Goal: Task Accomplishment & Management: Use online tool/utility

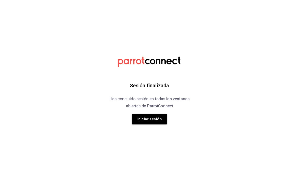
click at [157, 127] on div "Sesión finalizada Has concluido sesión en todas las ventanas abiertas de Parrot…" at bounding box center [150, 90] width 128 height 181
click at [162, 119] on button "Iniciar sesión" at bounding box center [149, 118] width 35 height 11
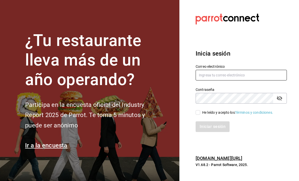
click at [225, 79] on input "text" at bounding box center [241, 75] width 91 height 11
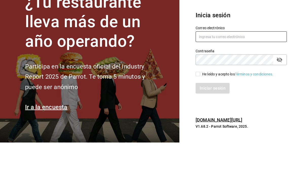
type input "[EMAIL_ADDRESS][DOMAIN_NAME]"
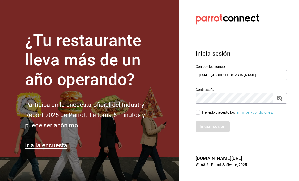
click at [200, 110] on input "He leído y acepto los Términos y condiciones." at bounding box center [198, 112] width 5 height 5
checkbox input "true"
click at [209, 121] on button "Iniciar sesión" at bounding box center [213, 126] width 34 height 11
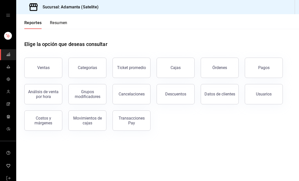
click at [42, 62] on button "Ventas" at bounding box center [43, 68] width 38 height 20
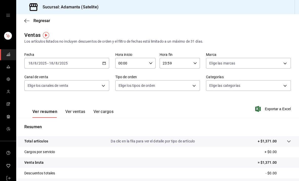
click at [215, 84] on body "Sucursal: Adamanta (Satelite) Regresar Ventas Los artículos listados no incluye…" at bounding box center [149, 90] width 299 height 181
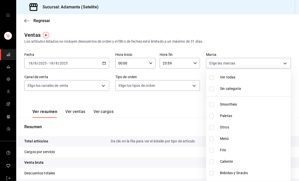
click at [266, 51] on div at bounding box center [149, 90] width 299 height 181
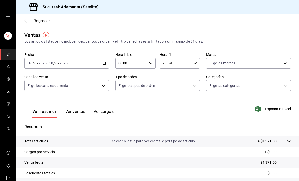
click at [266, 51] on div at bounding box center [149, 90] width 299 height 181
click at [259, 66] on body "Sucursal: Adamanta (Satelite) Regresar Ventas Los artículos listados no incluye…" at bounding box center [149, 90] width 299 height 181
click at [272, 66] on div at bounding box center [149, 90] width 299 height 181
click at [100, 83] on body "Sucursal: Adamanta (Satelite) Regresar Ventas Los artículos listados no incluye…" at bounding box center [149, 90] width 299 height 181
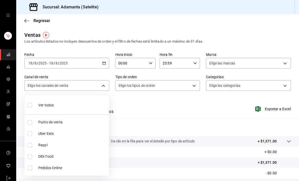
click at [104, 83] on div at bounding box center [149, 90] width 299 height 181
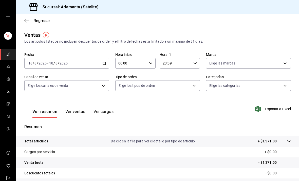
click at [218, 85] on body "Sucursal: Adamanta (Satelite) Regresar Ventas Los artículos listados no incluye…" at bounding box center [149, 90] width 299 height 181
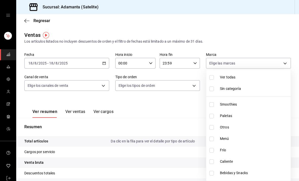
click at [214, 139] on input "checkbox" at bounding box center [211, 138] width 5 height 5
checkbox input "true"
type input "656e07f0-9b4b-4533-84ca-f7eace1b25b9"
click at [254, 32] on div at bounding box center [149, 90] width 299 height 181
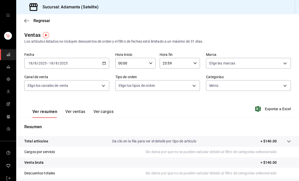
click at [75, 109] on button "Ver ventas" at bounding box center [75, 113] width 20 height 9
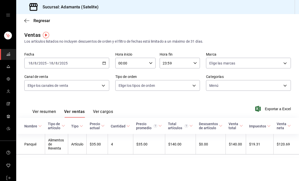
scroll to position [16, 0]
click at [100, 58] on div "[DATE] [DATE] - [DATE] [DATE]" at bounding box center [66, 63] width 85 height 11
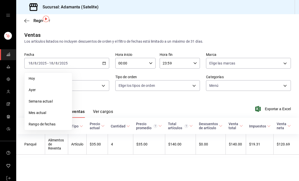
click at [55, 121] on span "Rango de fechas" at bounding box center [48, 123] width 39 height 5
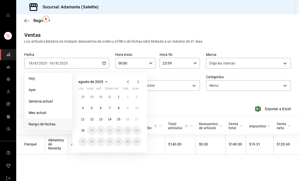
click at [92, 117] on abbr "12" at bounding box center [91, 119] width 3 height 4
click at [90, 103] on button "5" at bounding box center [91, 107] width 9 height 9
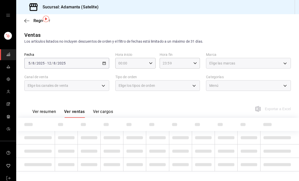
click at [104, 58] on div "[DATE] [DATE] - [DATE] [DATE]" at bounding box center [66, 63] width 85 height 11
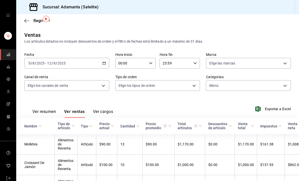
click at [101, 58] on div "[DATE] [DATE] - [DATE] [DATE]" at bounding box center [66, 63] width 85 height 11
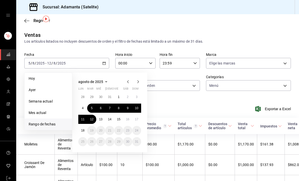
click at [92, 106] on abbr "5" at bounding box center [92, 108] width 2 height 4
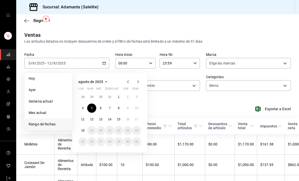
click at [83, 106] on abbr "4" at bounding box center [83, 108] width 2 height 4
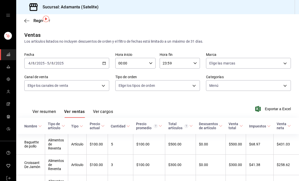
click at [104, 61] on icon "button" at bounding box center [104, 63] width 4 height 4
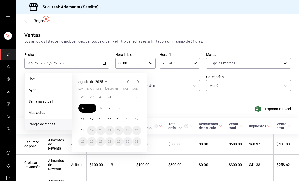
click at [92, 106] on abbr "5" at bounding box center [92, 108] width 2 height 4
click at [127, 103] on button "9" at bounding box center [127, 107] width 9 height 9
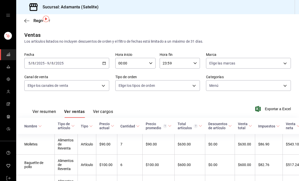
click at [109, 58] on div "[DATE] [DATE] - [DATE] [DATE]" at bounding box center [66, 63] width 85 height 11
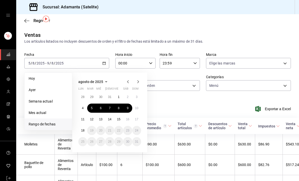
click at [200, 97] on div "Ver resumen Ver ventas Ver cargos Exportar a Excel" at bounding box center [157, 107] width 283 height 21
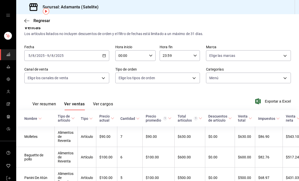
scroll to position [5, 0]
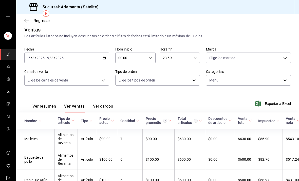
click at [94, 66] on body "Sucursal: Adamanta (Satelite) Regresar Ventas Los artículos listados no incluye…" at bounding box center [149, 90] width 299 height 181
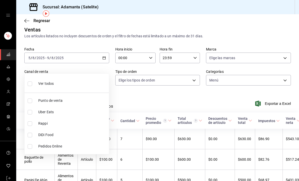
click at [106, 37] on div at bounding box center [149, 90] width 299 height 181
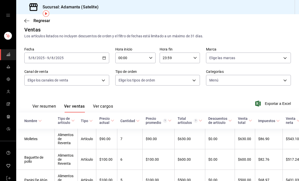
click at [104, 52] on div "[DATE] [DATE] - [DATE] [DATE]" at bounding box center [66, 57] width 85 height 11
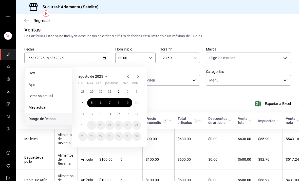
click at [91, 90] on abbr "29" at bounding box center [91, 92] width 3 height 4
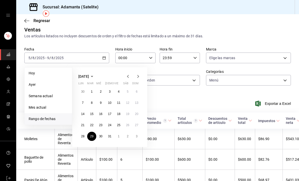
click at [131, 131] on button "2" at bounding box center [127, 135] width 9 height 9
